Goal: Obtain resource: Obtain resource

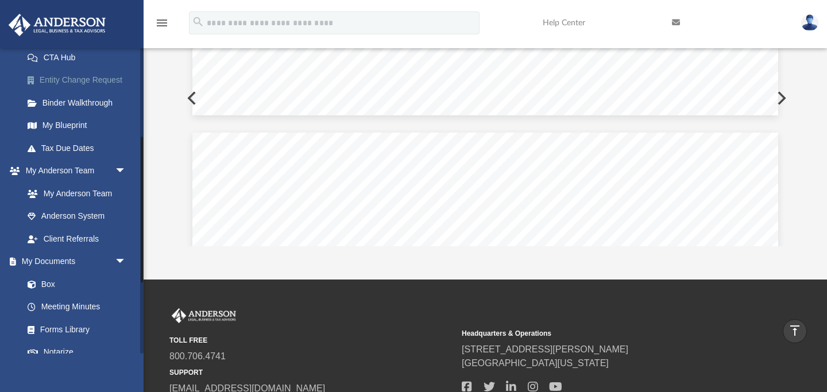
scroll to position [188, 0]
click at [49, 284] on link "Box" at bounding box center [80, 283] width 128 height 23
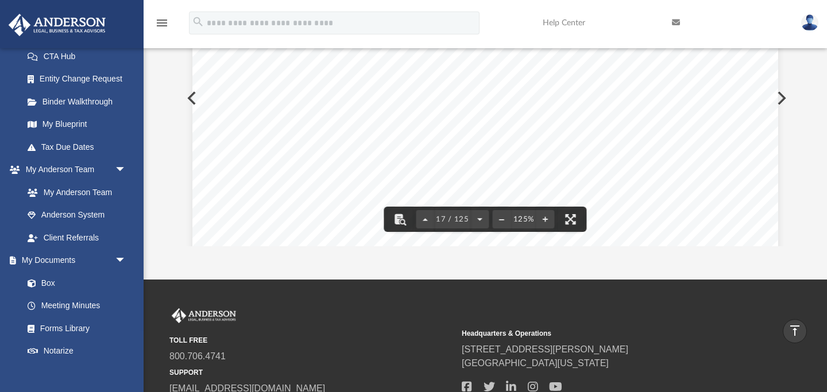
scroll to position [12581, 0]
click at [193, 93] on div "418711 [DATE] 1019 Form Department of the Treasury Internal Revenue Service (99…" at bounding box center [485, 167] width 586 height 758
click at [190, 99] on button "Preview" at bounding box center [190, 98] width 25 height 32
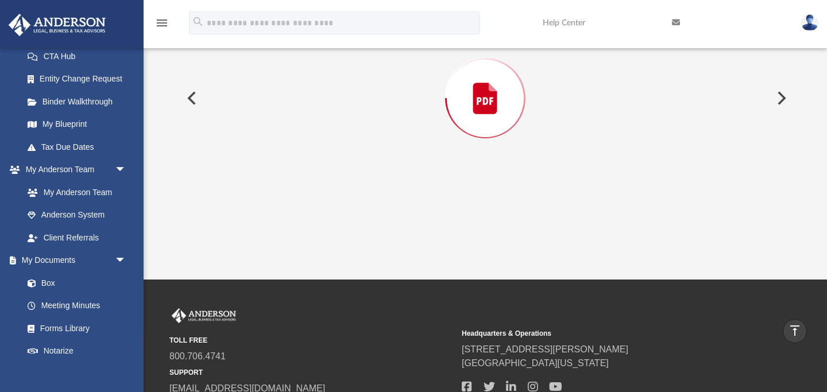
scroll to position [129, 0]
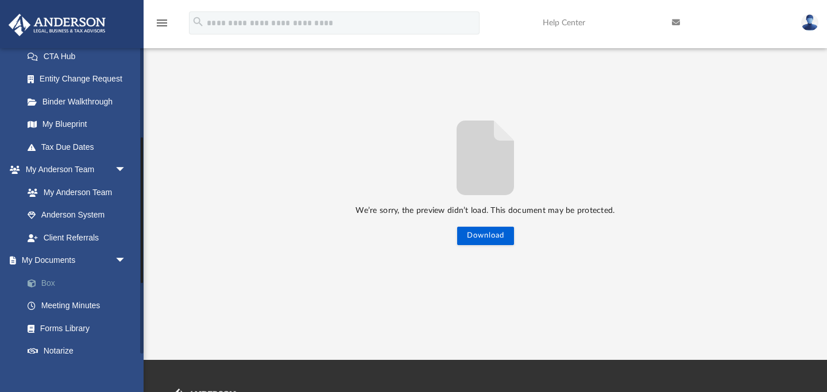
click at [53, 284] on link "Box" at bounding box center [80, 283] width 128 height 23
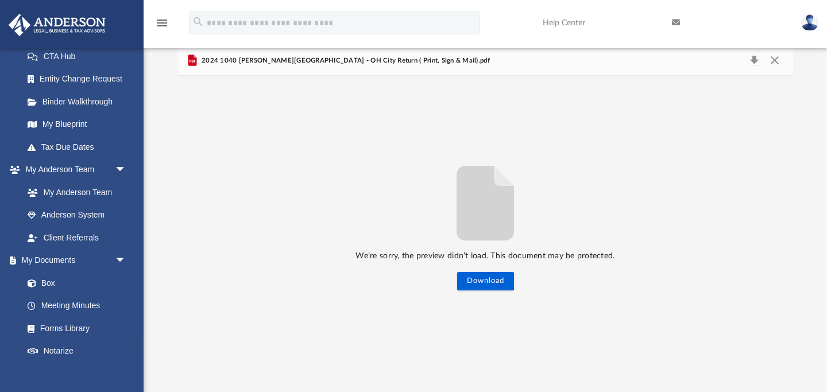
scroll to position [0, 0]
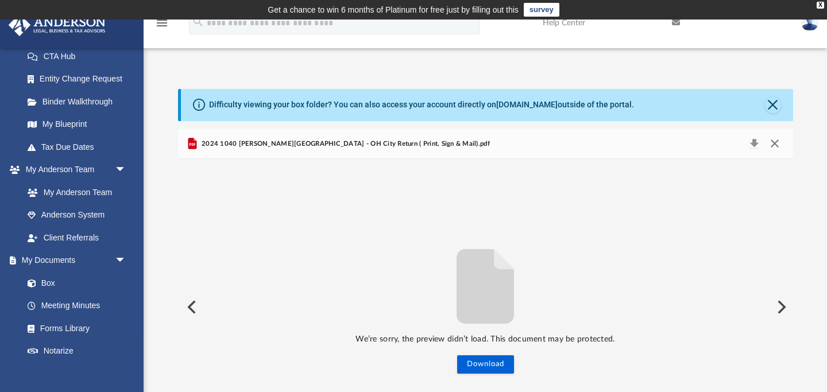
click at [778, 144] on button "Close" at bounding box center [775, 144] width 21 height 16
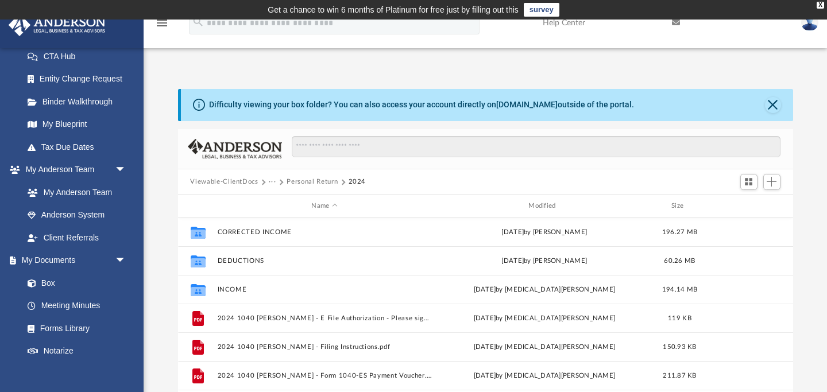
click at [314, 178] on button "Personal Return" at bounding box center [312, 182] width 51 height 10
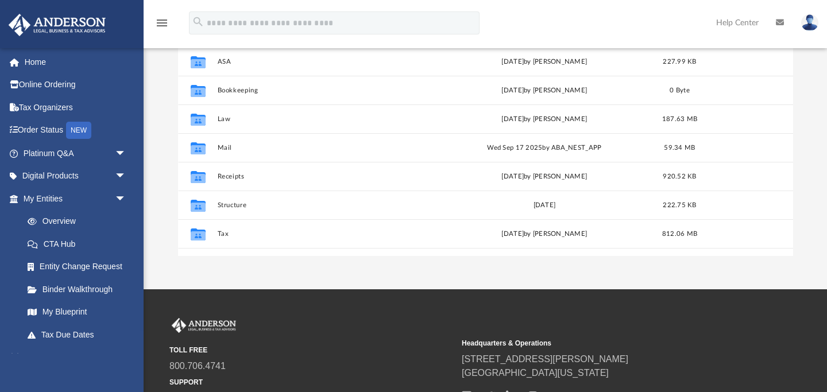
scroll to position [204, 0]
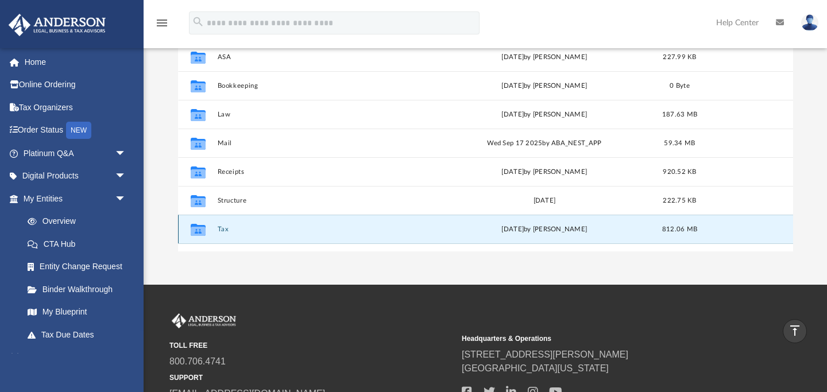
click at [225, 229] on button "Tax" at bounding box center [324, 229] width 215 height 7
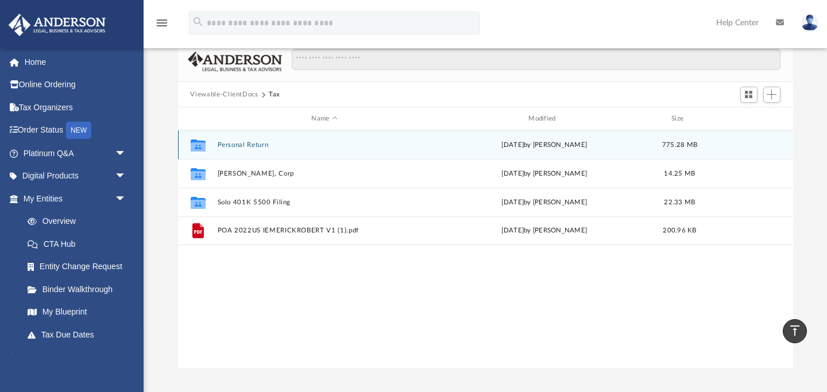
scroll to position [78, 0]
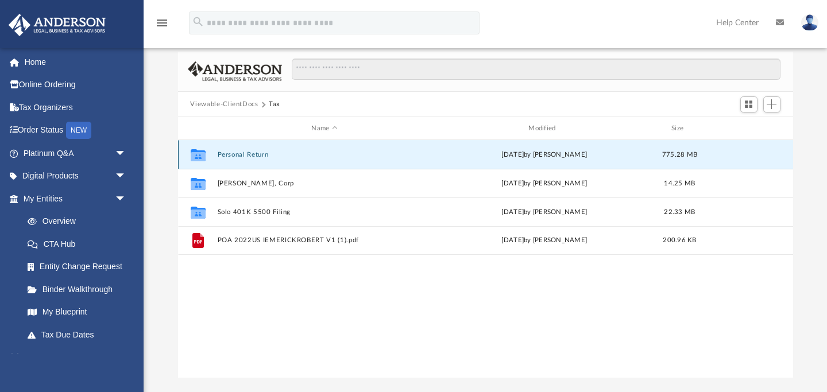
click at [241, 153] on button "Personal Return" at bounding box center [324, 154] width 215 height 7
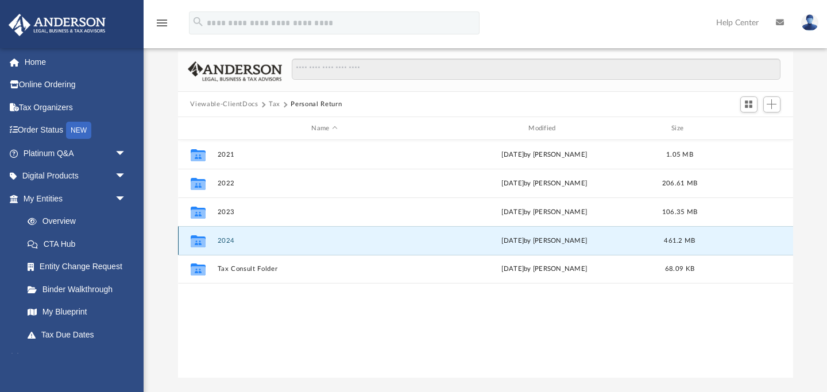
click at [228, 242] on button "2024" at bounding box center [324, 240] width 215 height 7
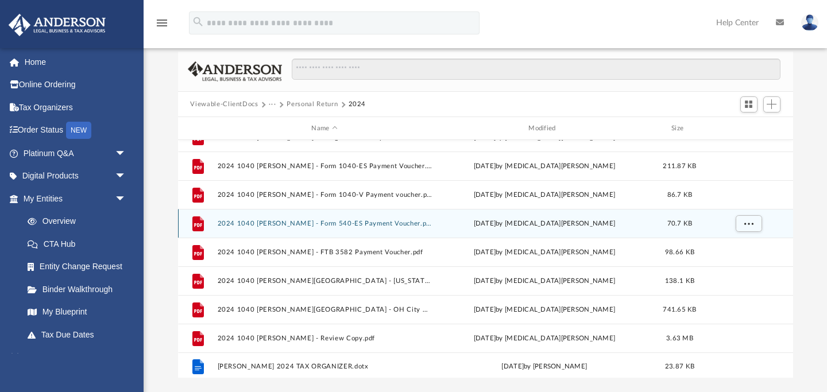
scroll to position [135, 0]
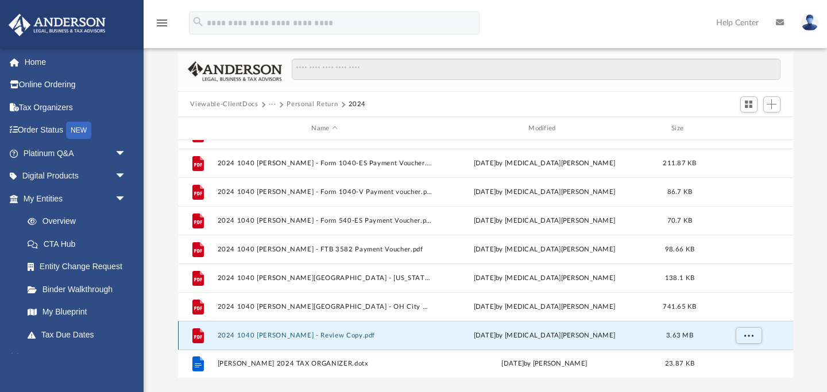
click at [292, 336] on button "2024 1040 [PERSON_NAME] - Review Copy.pdf" at bounding box center [324, 335] width 215 height 7
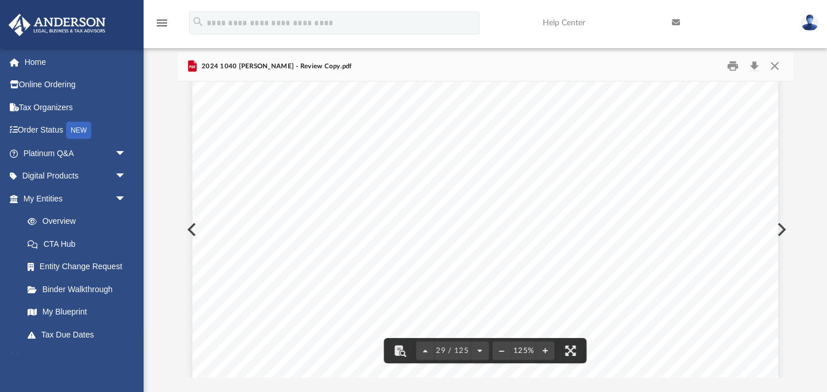
scroll to position [22284, 0]
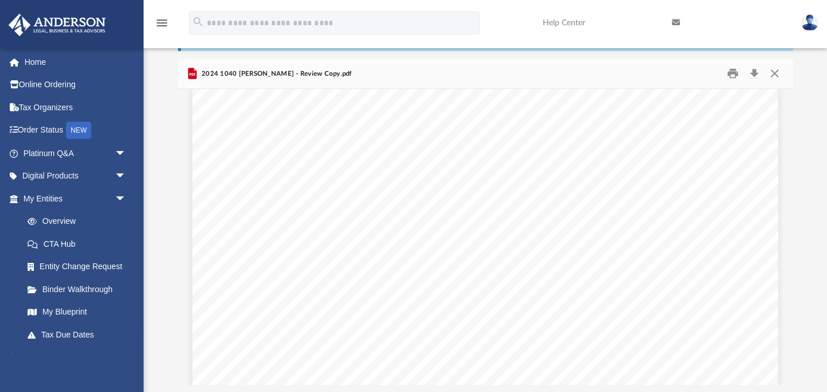
scroll to position [27933, 0]
